Goal: Navigation & Orientation: Find specific page/section

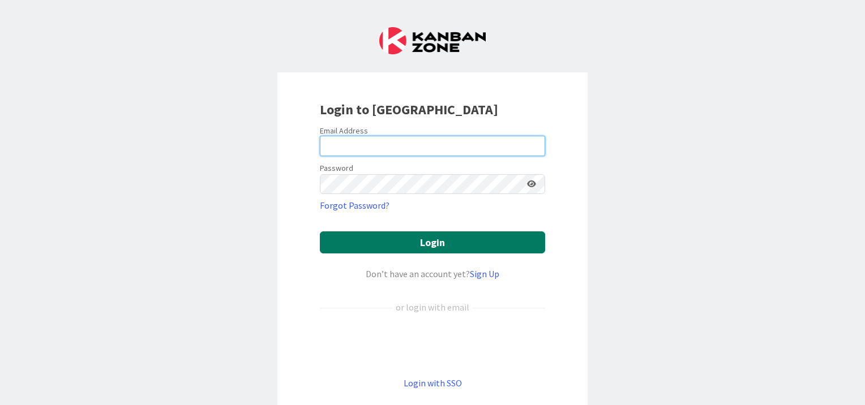
type input "[EMAIL_ADDRESS][DOMAIN_NAME]"
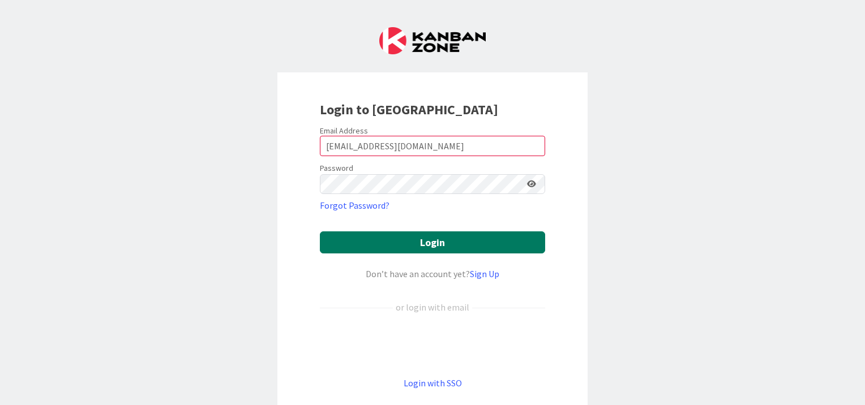
click at [426, 244] on button "Login" at bounding box center [432, 243] width 225 height 22
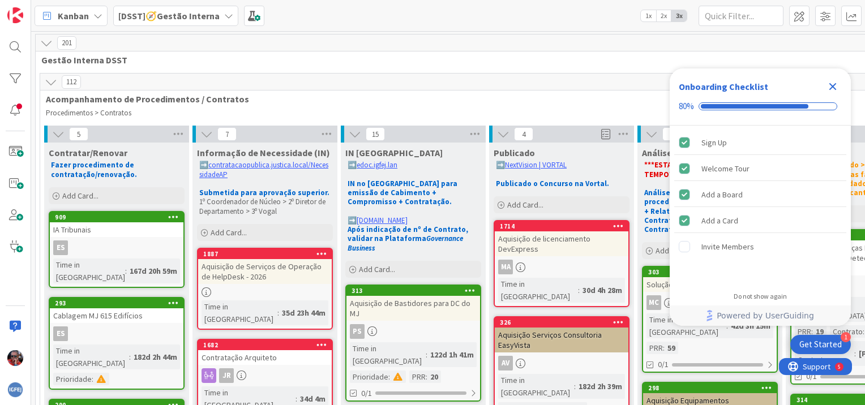
click at [224, 14] on icon at bounding box center [228, 15] width 9 height 9
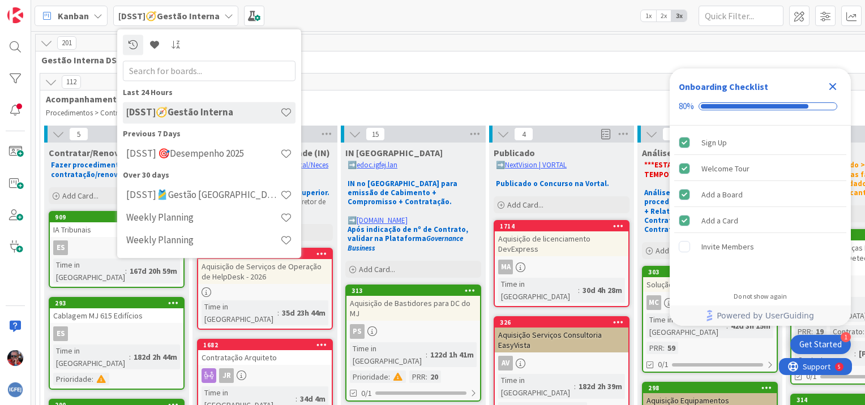
click at [101, 14] on icon at bounding box center [97, 15] width 9 height 9
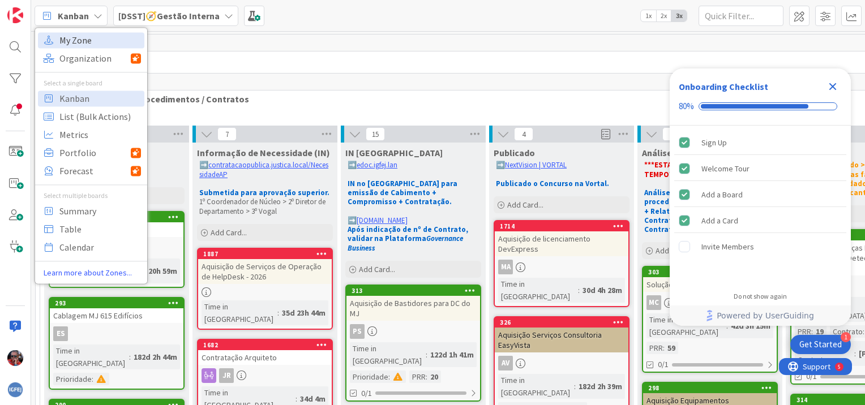
click at [85, 38] on span "My Zone" at bounding box center [100, 40] width 82 height 17
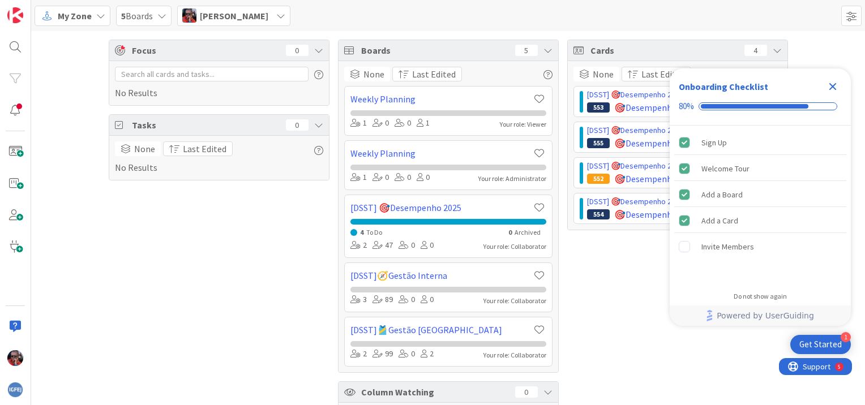
click at [837, 84] on icon "Close Checklist" at bounding box center [833, 87] width 14 height 14
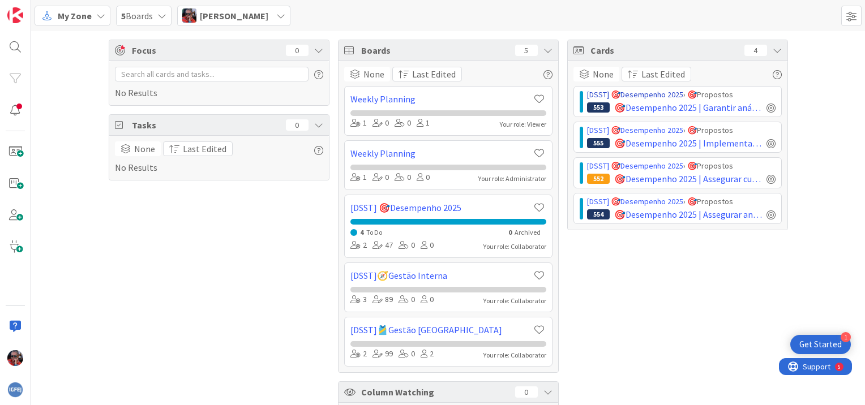
click at [599, 95] on link "[DSST] 🎯Desempenho 2025" at bounding box center [635, 94] width 96 height 10
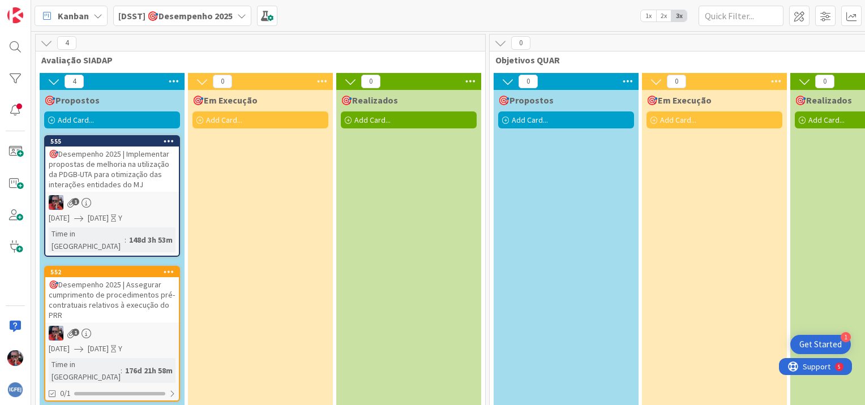
click at [107, 176] on div "🎯Desempenho 2025 | Implementar propostas de melhoria na utilização da PDGB-UTA …" at bounding box center [112, 169] width 134 height 45
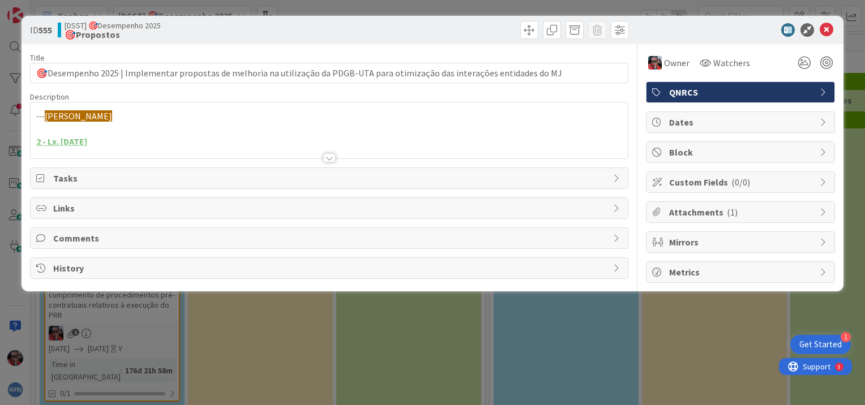
click at [326, 156] on div at bounding box center [329, 157] width 12 height 9
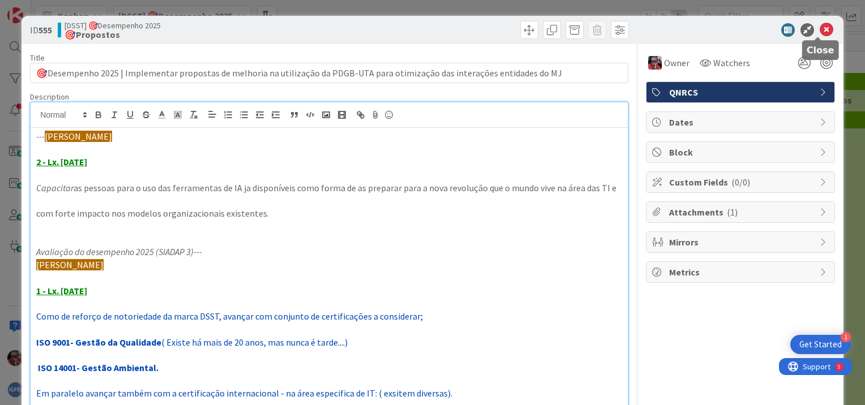
click at [820, 32] on icon at bounding box center [827, 30] width 14 height 14
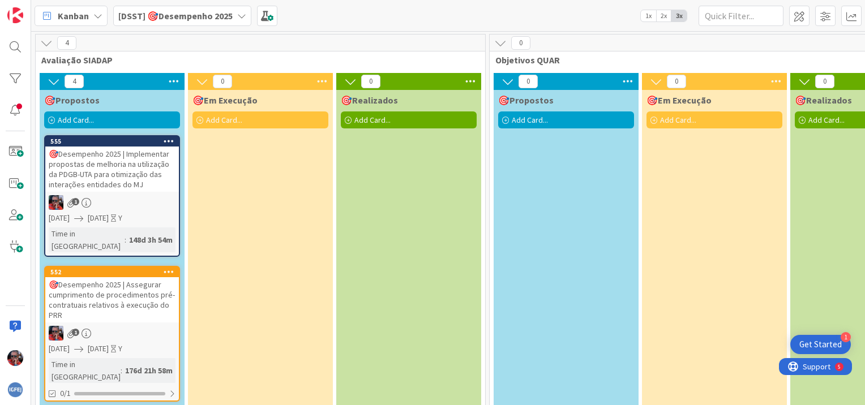
click at [242, 16] on icon at bounding box center [241, 15] width 9 height 9
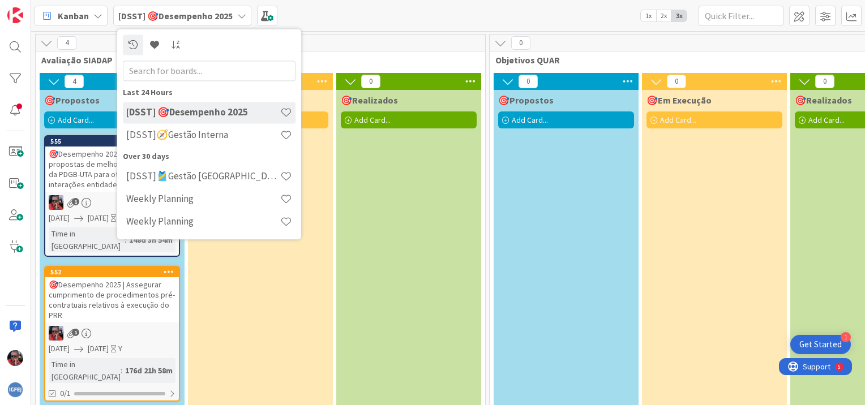
click at [322, 18] on div "Kanban [DSST] 🎯Desempenho 2025 Last 24 Hours [DSST] 🎯Desempenho 2025 [DSST]🧭Ges…" at bounding box center [448, 15] width 834 height 31
